Goal: Task Accomplishment & Management: Use online tool/utility

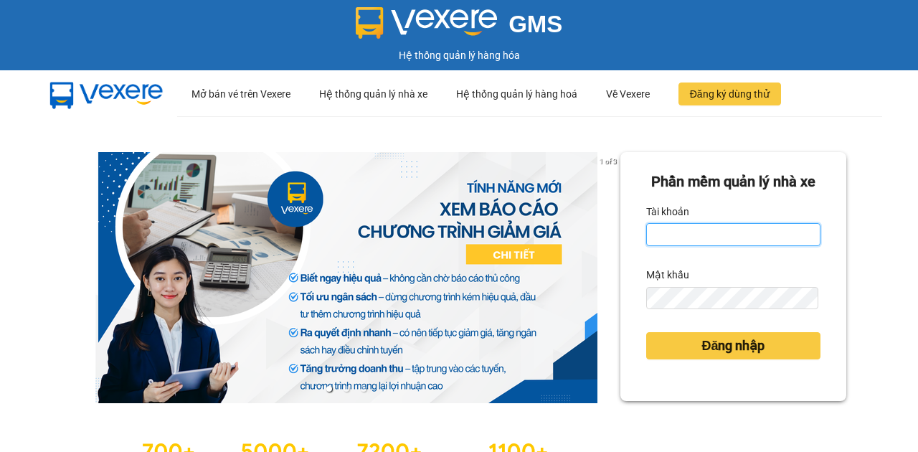
click at [676, 246] on input "Tài khoản" at bounding box center [733, 234] width 174 height 23
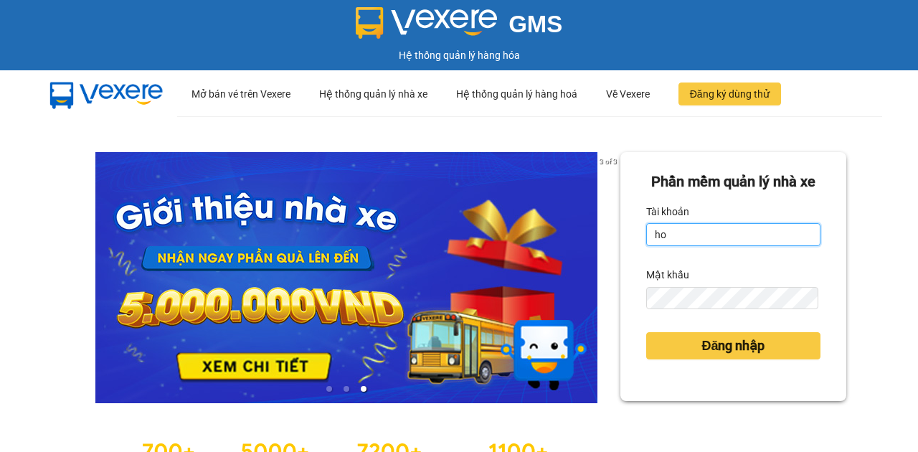
type input "h"
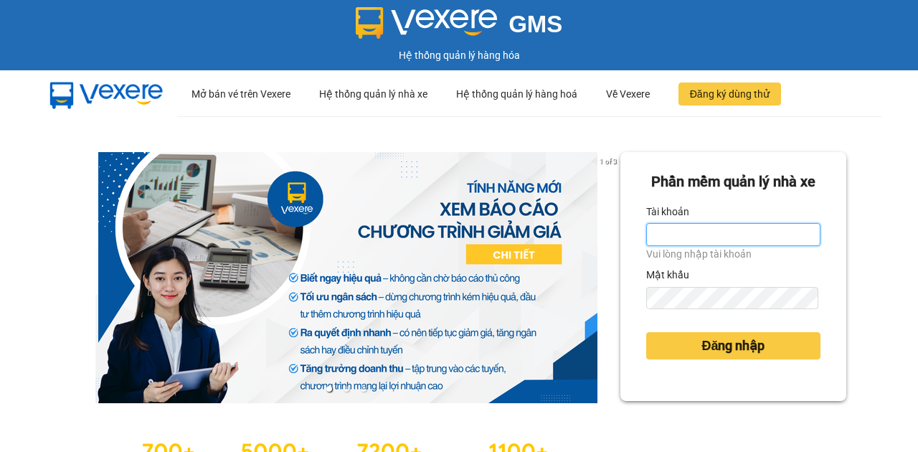
click at [722, 246] on input "Tài khoản" at bounding box center [733, 234] width 174 height 23
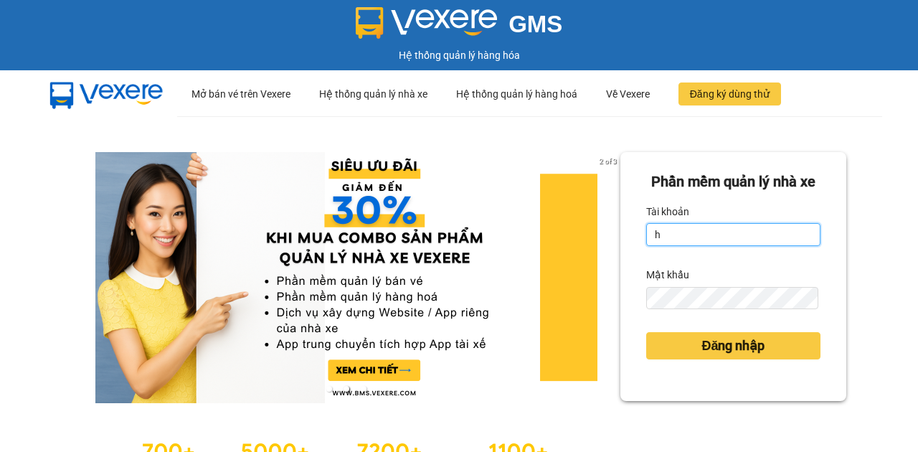
type input "hocviecdn.hhg"
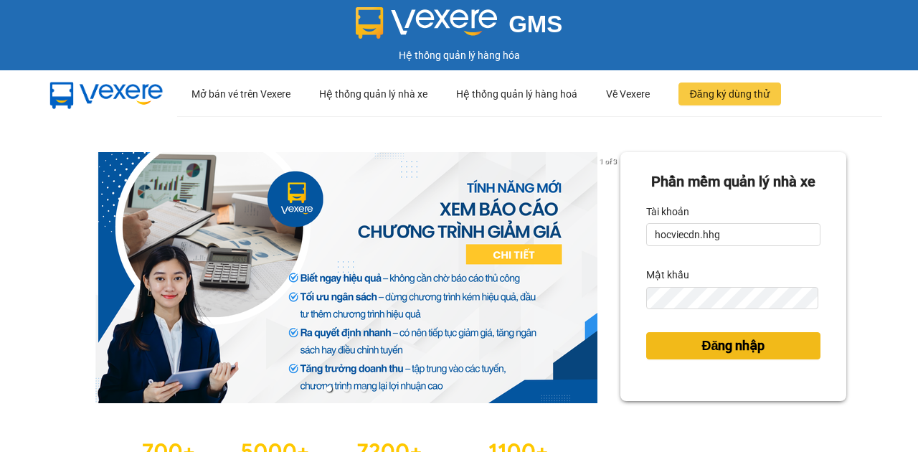
click at [707, 356] on span "Đăng nhập" at bounding box center [733, 346] width 63 height 20
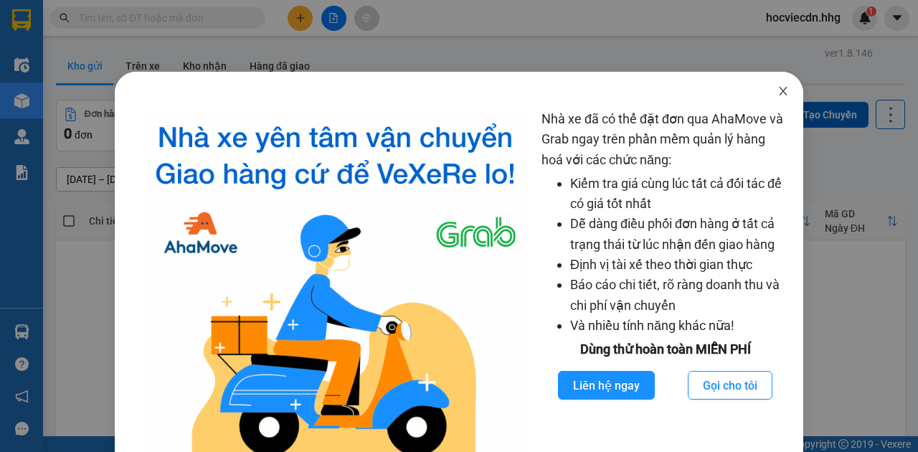
click at [778, 88] on icon "close" at bounding box center [783, 90] width 11 height 11
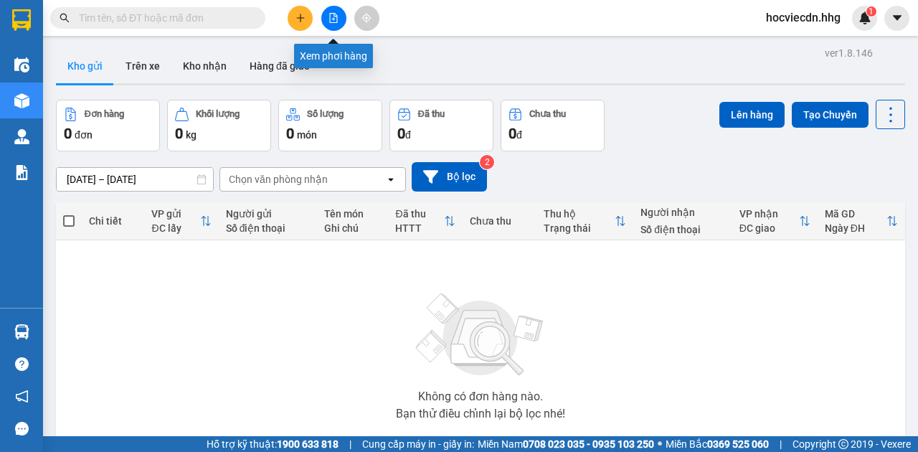
click at [329, 11] on button at bounding box center [333, 18] width 25 height 25
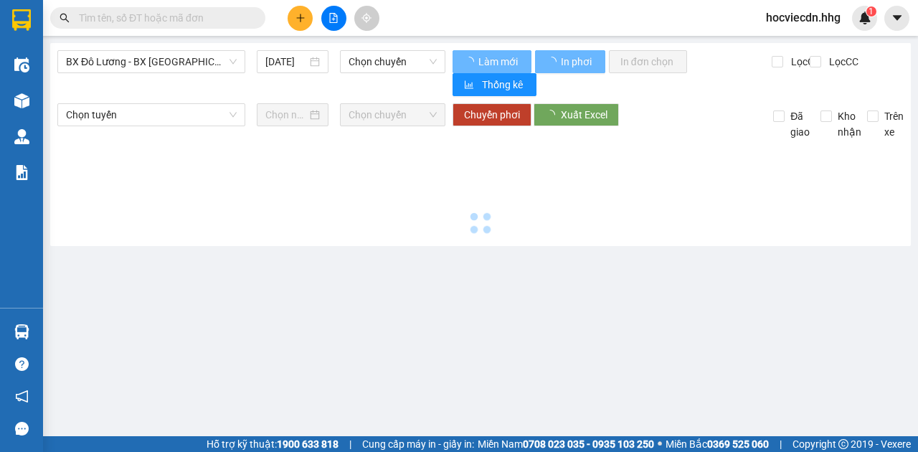
type input "[DATE]"
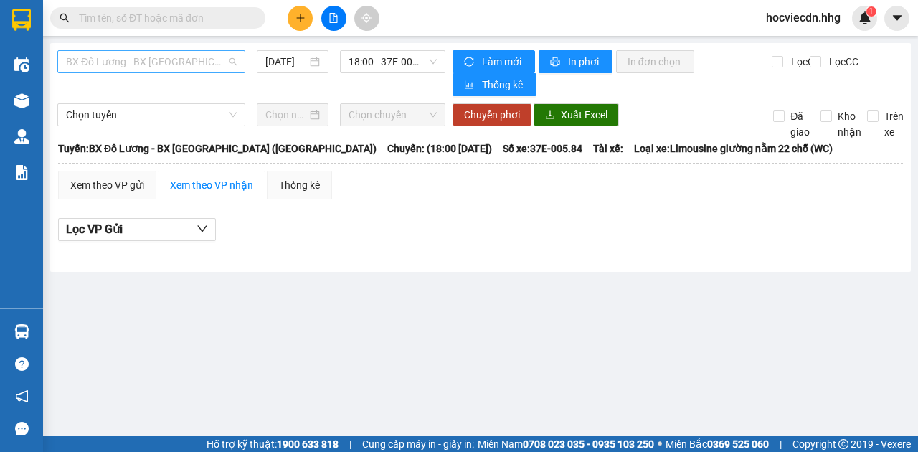
click at [199, 64] on span "BX Đô Lương - BX [GEOGRAPHIC_DATA] ([GEOGRAPHIC_DATA])" at bounding box center [151, 62] width 171 height 22
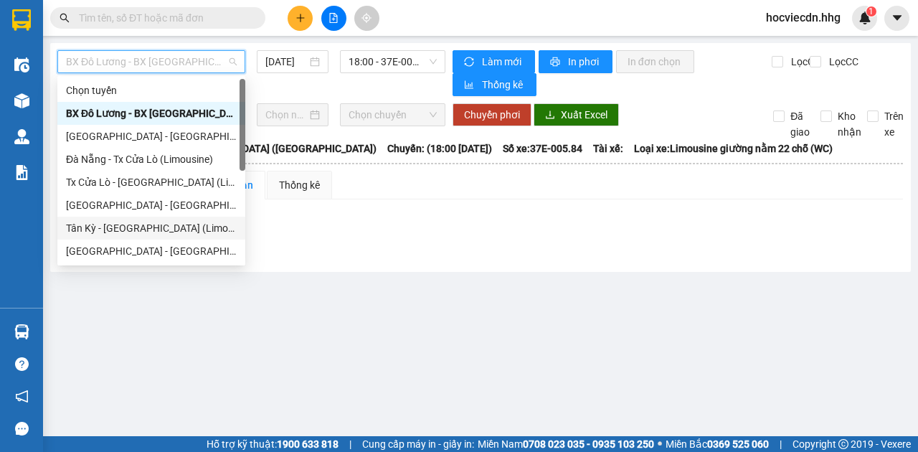
click at [133, 229] on div "Tân Kỳ - [GEOGRAPHIC_DATA] (Limousine)" at bounding box center [151, 228] width 171 height 16
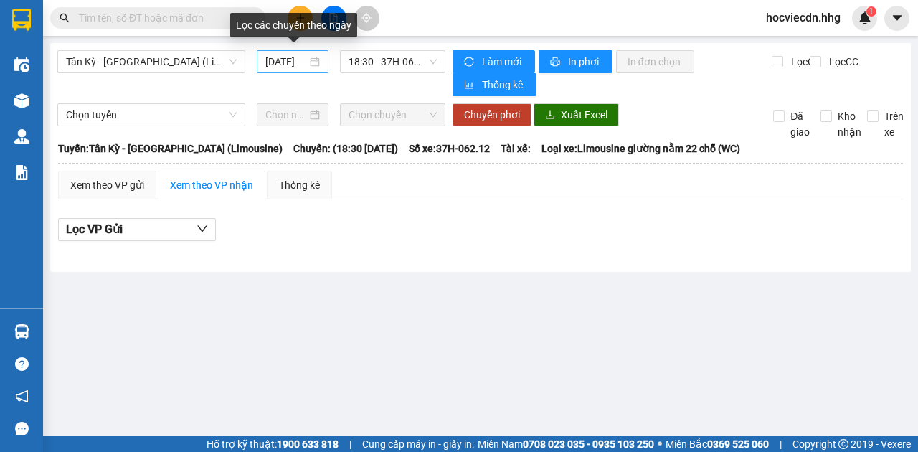
click at [314, 63] on div "[DATE]" at bounding box center [292, 62] width 55 height 16
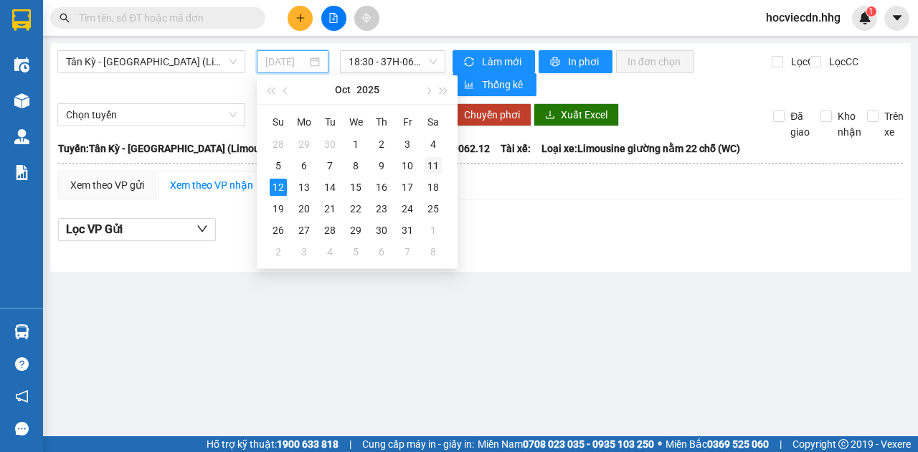
click at [438, 166] on div "11" at bounding box center [433, 165] width 17 height 17
type input "[DATE]"
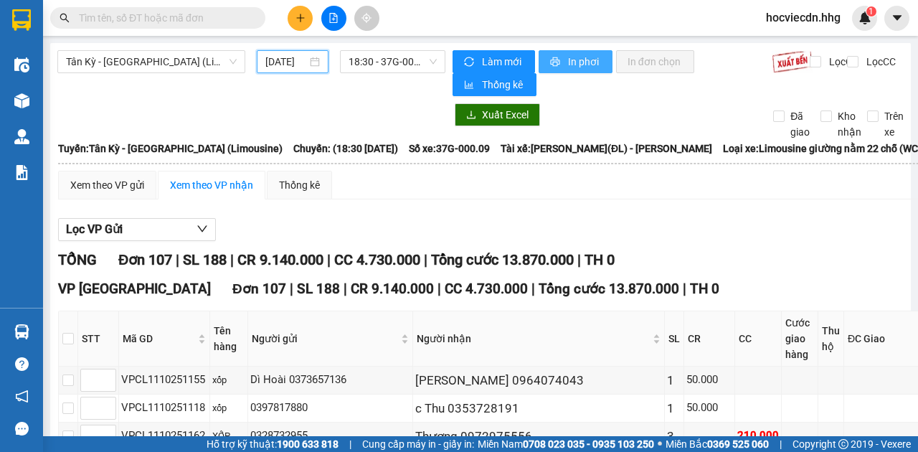
click at [557, 67] on span "printer" at bounding box center [556, 62] width 12 height 11
click at [573, 65] on span "In phơi" at bounding box center [584, 62] width 33 height 16
